Goal: Communication & Community: Answer question/provide support

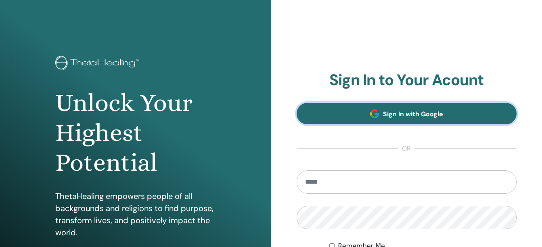
click at [403, 116] on span "Sign In with Google" at bounding box center [413, 114] width 60 height 8
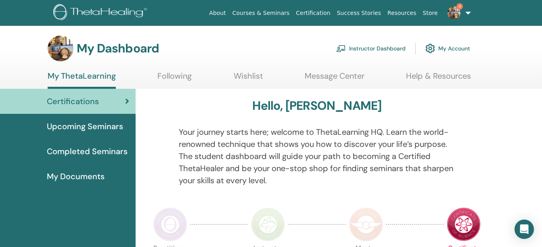
click at [456, 20] on link "4" at bounding box center [457, 13] width 33 height 26
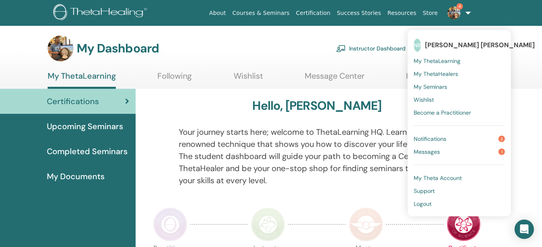
click at [416, 155] on link "Messages 1" at bounding box center [459, 151] width 91 height 13
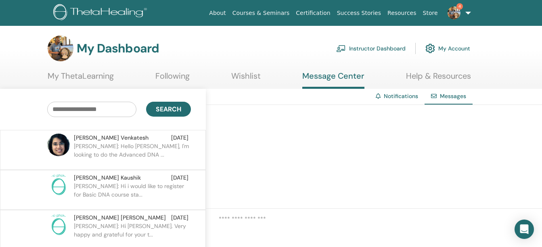
click at [140, 144] on p "Keerthana: Hello Nikesh, I'm looking to do the Advanced DNA ..." at bounding box center [132, 154] width 117 height 24
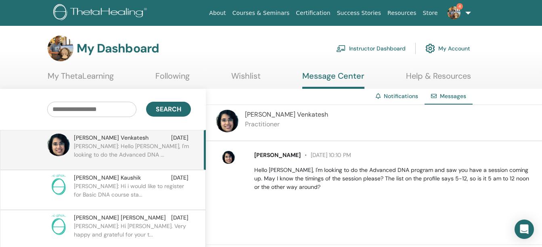
click at [359, 176] on p "Hello Nikesh, I'm looking to do the Advanced DNA program and saw you have a ses…" at bounding box center [393, 178] width 278 height 25
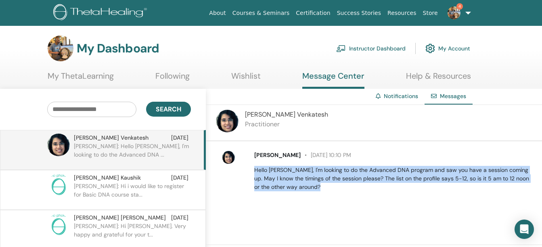
click at [359, 176] on p "Hello Nikesh, I'm looking to do the Advanced DNA program and saw you have a ses…" at bounding box center [393, 178] width 278 height 25
drag, startPoint x: 359, startPoint y: 176, endPoint x: 393, endPoint y: 191, distance: 37.0
click at [393, 191] on p "Hello Nikesh, I'm looking to do the Advanced DNA program and saw you have a ses…" at bounding box center [393, 178] width 278 height 25
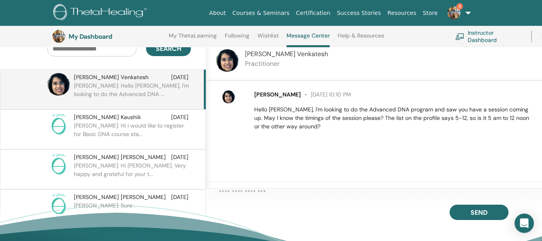
scroll to position [81, 0]
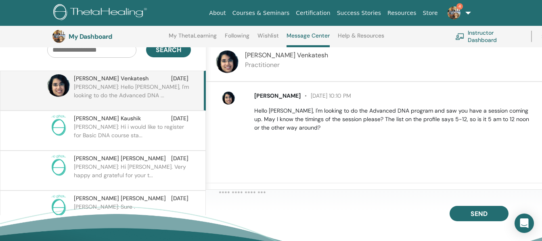
click at [271, 195] on textarea at bounding box center [380, 195] width 323 height 13
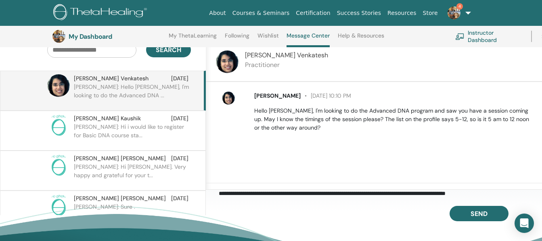
click at [257, 192] on textarea "**********" at bounding box center [380, 195] width 323 height 13
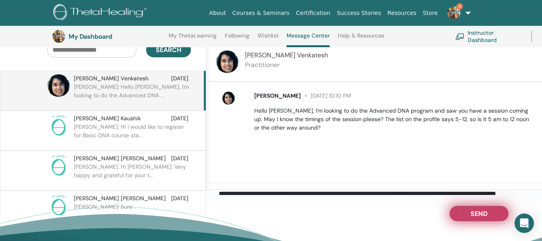
type textarea "**********"
click at [477, 215] on span "Send" at bounding box center [479, 212] width 17 height 6
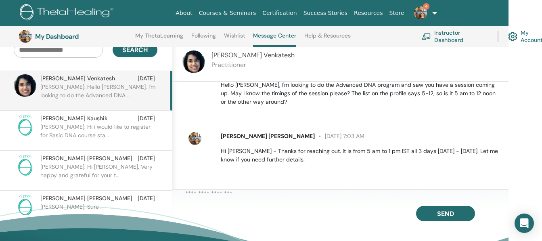
scroll to position [27, 0]
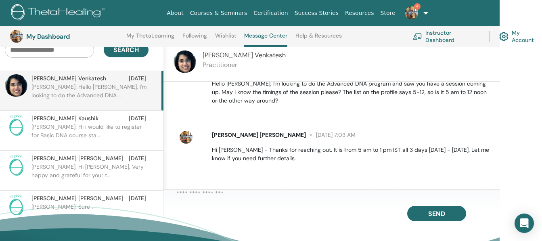
click at [413, 7] on img at bounding box center [411, 12] width 13 height 13
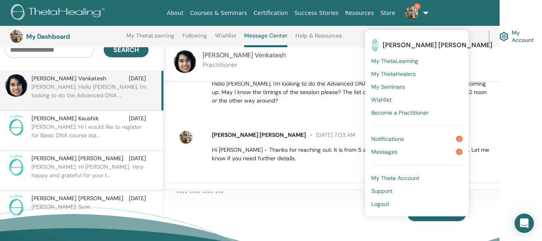
click at [395, 141] on span "Notifications" at bounding box center [387, 138] width 33 height 7
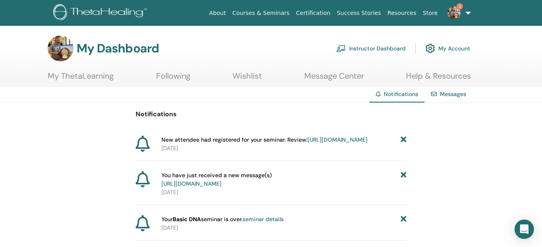
click at [371, 50] on link "Instructor Dashboard" at bounding box center [370, 49] width 69 height 18
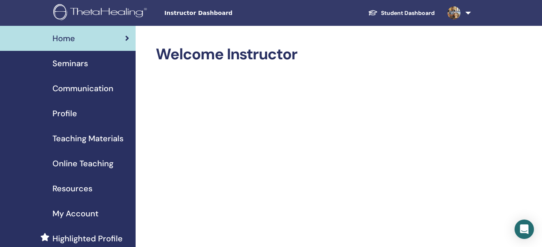
click at [69, 63] on span "Seminars" at bounding box center [70, 63] width 36 height 12
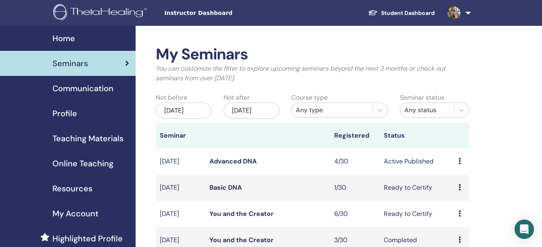
click at [232, 165] on link "Advanced DNA" at bounding box center [232, 161] width 47 height 8
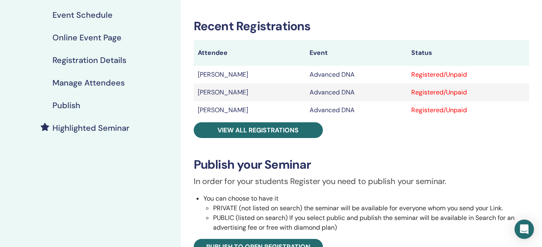
scroll to position [118, 0]
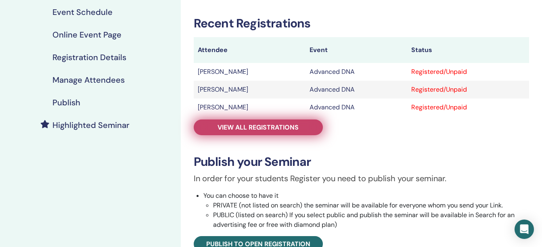
click at [301, 130] on link "View all registrations" at bounding box center [258, 127] width 129 height 16
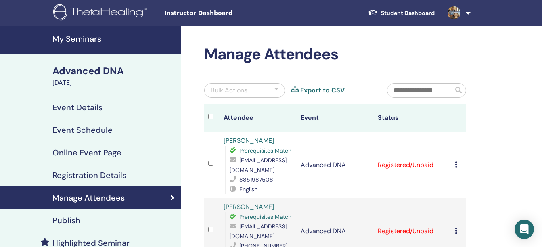
click at [89, 37] on h4 "My Seminars" at bounding box center [113, 39] width 123 height 10
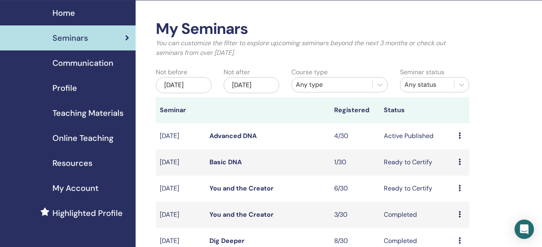
scroll to position [18, 0]
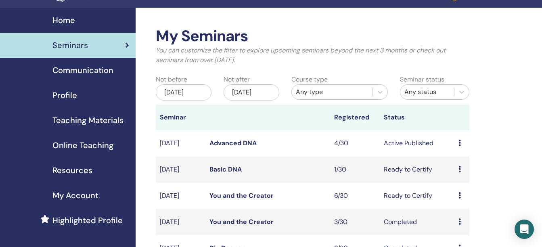
click at [187, 98] on div "[DATE]" at bounding box center [184, 92] width 56 height 16
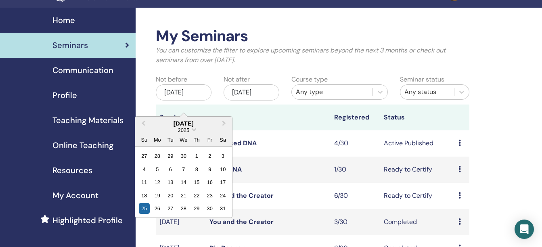
click at [182, 123] on div "[DATE]" at bounding box center [183, 123] width 97 height 7
click at [143, 123] on span "Previous Month" at bounding box center [143, 123] width 0 height 8
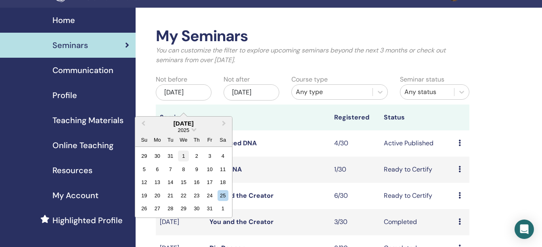
click at [182, 155] on div "1" at bounding box center [183, 156] width 11 height 11
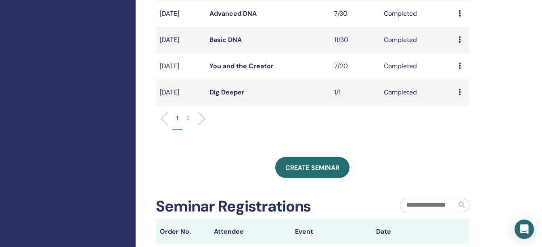
scroll to position [307, 0]
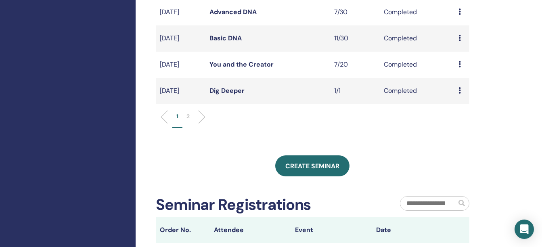
click at [186, 121] on p "2" at bounding box center [187, 116] width 3 height 8
